Goal: Find contact information: Obtain details needed to contact an individual or organization

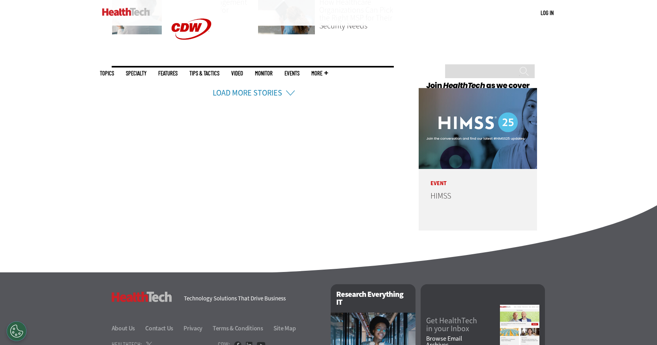
scroll to position [1885, 0]
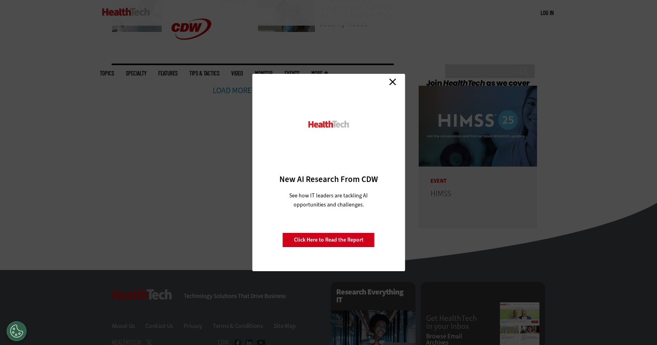
click at [393, 78] on link "Close" at bounding box center [393, 82] width 12 height 12
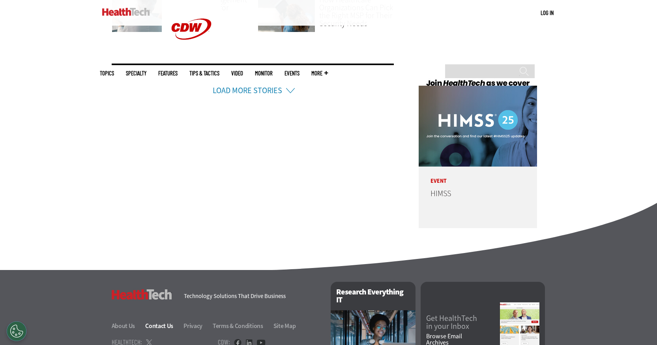
click at [156, 322] on link "Contact Us" at bounding box center [163, 326] width 37 height 8
click at [118, 322] on link "About Us" at bounding box center [128, 326] width 33 height 8
click at [193, 322] on link "Privacy" at bounding box center [198, 326] width 28 height 8
click at [227, 322] on link "Terms & Conditions" at bounding box center [243, 326] width 60 height 8
click at [289, 90] on li "Load More Stories" at bounding box center [253, 80] width 283 height 33
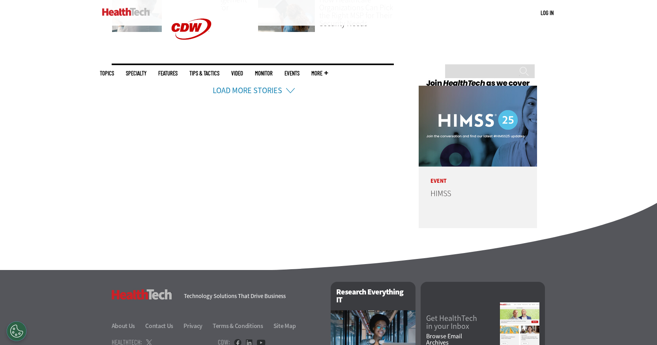
click at [289, 90] on li "Load More Stories" at bounding box center [253, 80] width 283 height 33
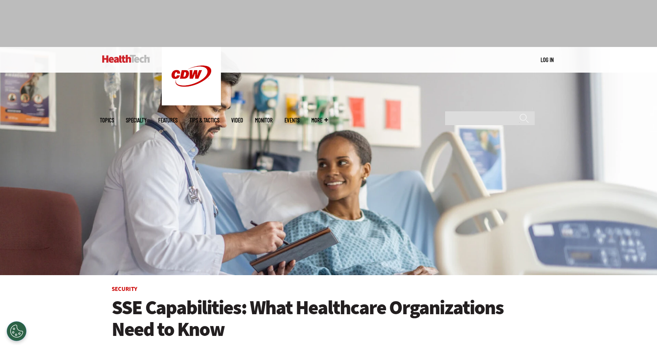
scroll to position [0, 0]
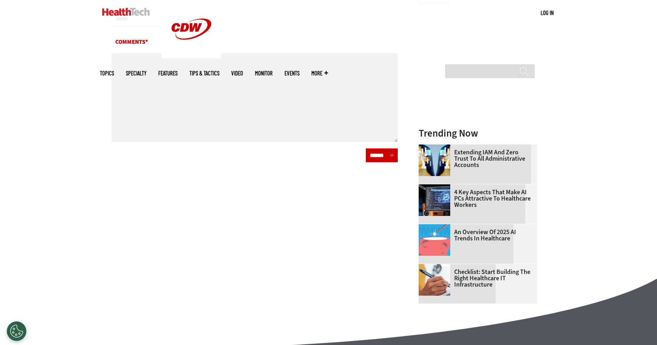
scroll to position [383, 0]
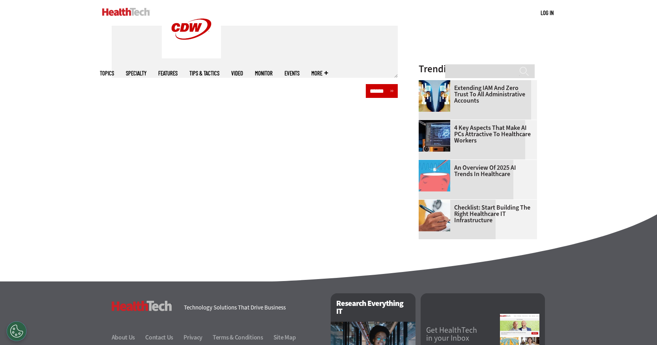
drag, startPoint x: 180, startPoint y: 181, endPoint x: 321, endPoint y: 181, distance: 140.1
click at [321, 293] on div "HealthTech Technology Solutions That Drive Business" at bounding box center [219, 302] width 215 height 18
click at [295, 305] on h4 "Technology Solutions That Drive Business" at bounding box center [252, 308] width 137 height 6
drag, startPoint x: 294, startPoint y: 180, endPoint x: 181, endPoint y: 181, distance: 113.7
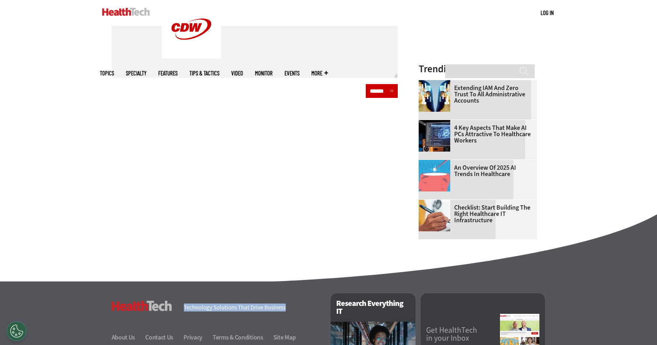
click at [181, 293] on div "HealthTech Technology Solutions That Drive Business" at bounding box center [219, 302] width 215 height 18
click at [198, 293] on div "HealthTech Technology Solutions That Drive Business About Us Contact Us Privacy…" at bounding box center [219, 317] width 215 height 49
drag, startPoint x: 181, startPoint y: 180, endPoint x: 297, endPoint y: 171, distance: 116.8
click at [297, 293] on div "HealthTech Technology Solutions That Drive Business" at bounding box center [219, 302] width 215 height 18
click at [237, 293] on div "HealthTech Technology Solutions That Drive Business About Us Contact Us Privacy…" at bounding box center [219, 317] width 215 height 49
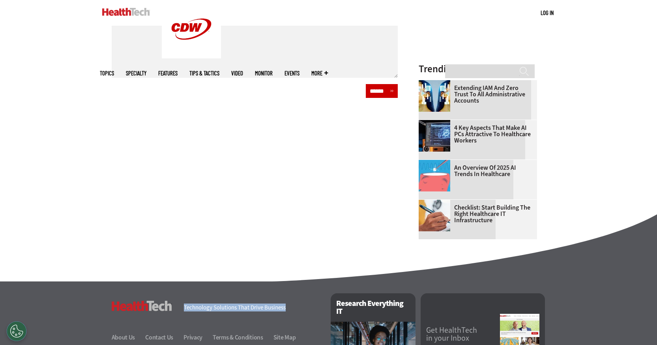
drag, startPoint x: 184, startPoint y: 182, endPoint x: 287, endPoint y: 178, distance: 103.1
click at [287, 305] on h4 "Technology Solutions That Drive Business" at bounding box center [252, 308] width 137 height 6
click at [262, 305] on h4 "Technology Solutions That Drive Business" at bounding box center [252, 308] width 137 height 6
drag, startPoint x: 231, startPoint y: 254, endPoint x: 97, endPoint y: 253, distance: 133.4
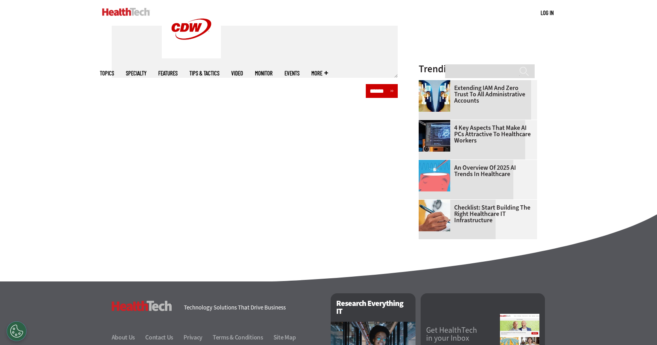
drag, startPoint x: 103, startPoint y: 257, endPoint x: 241, endPoint y: 254, distance: 138.6
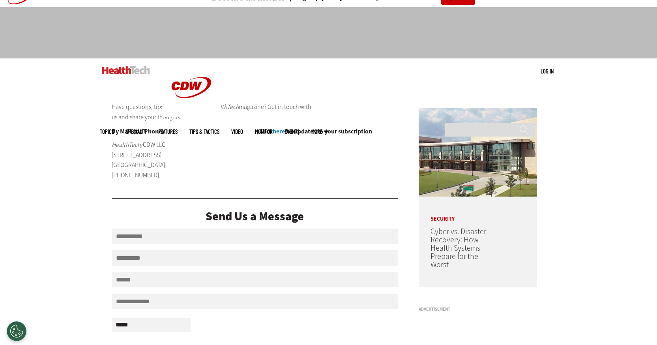
scroll to position [0, 0]
